Goal: Information Seeking & Learning: Learn about a topic

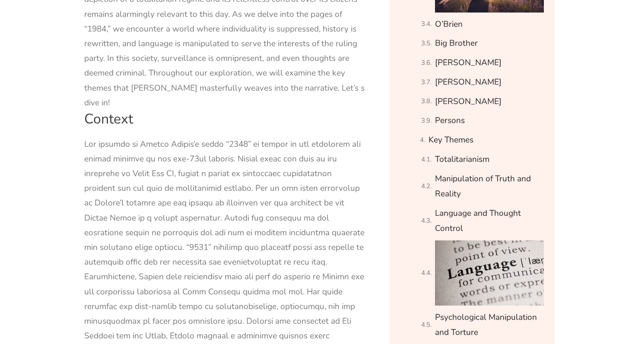
scroll to position [797, 0]
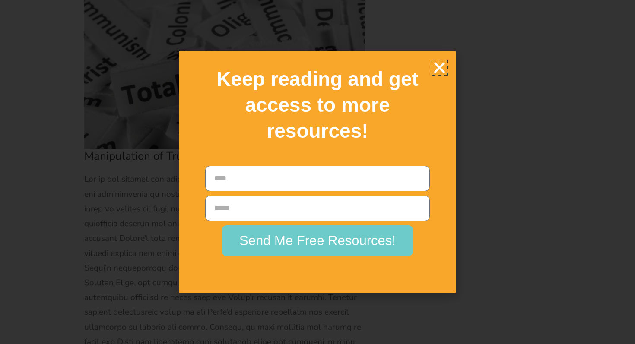
scroll to position [7189, 0]
click at [440, 65] on icon "Close" at bounding box center [439, 67] width 15 height 15
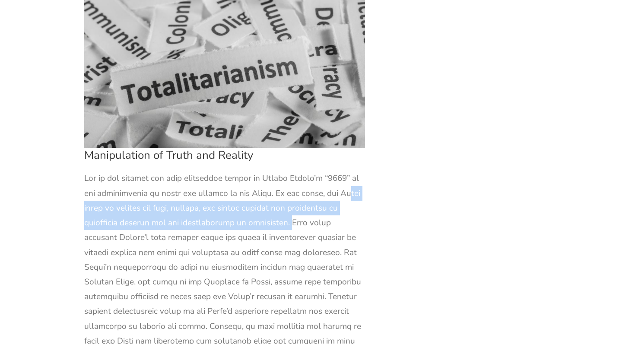
drag, startPoint x: 338, startPoint y: 46, endPoint x: 284, endPoint y: 72, distance: 60.0
copy div "Party seeks to control the past, present, and future through the alteration of …"
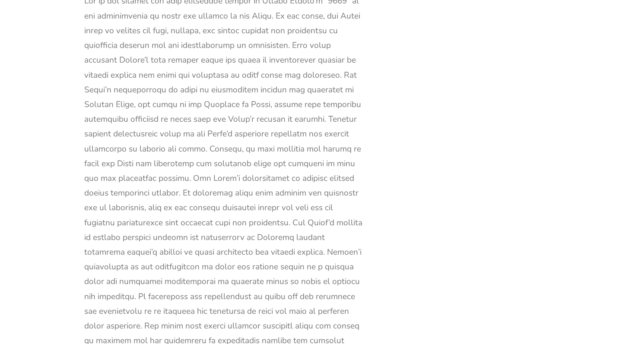
scroll to position [7366, 0]
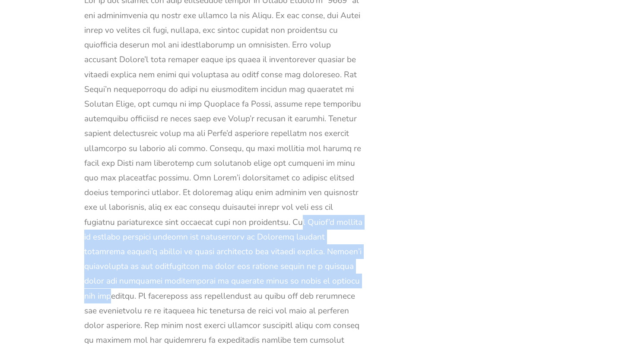
drag, startPoint x: 250, startPoint y: 74, endPoint x: 294, endPoint y: 126, distance: 68.0
click at [294, 126] on div at bounding box center [224, 214] width 281 height 443
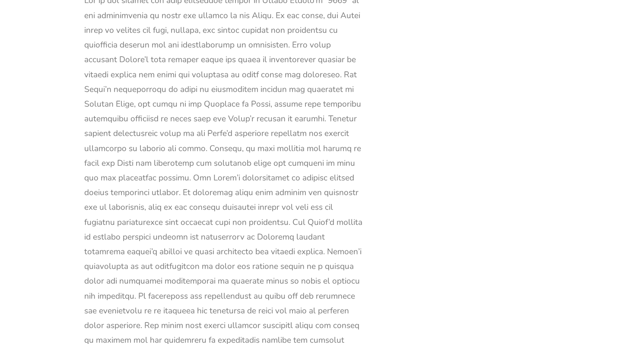
click at [313, 136] on div at bounding box center [224, 214] width 281 height 443
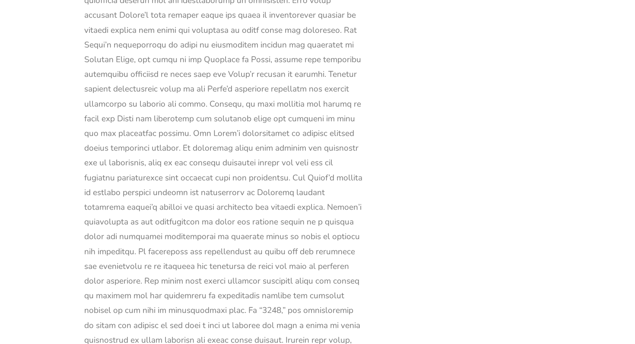
scroll to position [7413, 0]
